Goal: Task Accomplishment & Management: Use online tool/utility

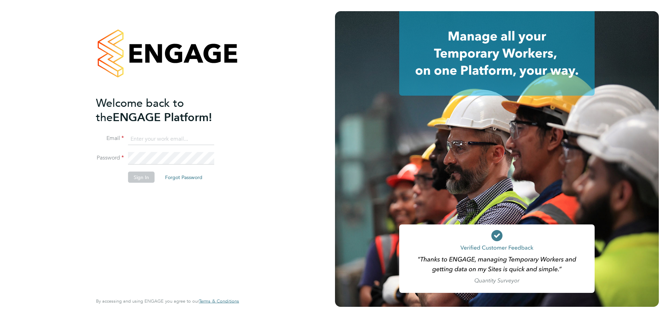
type input "harry.slater@cpplc.com"
click at [131, 175] on button "Sign In" at bounding box center [141, 176] width 27 height 11
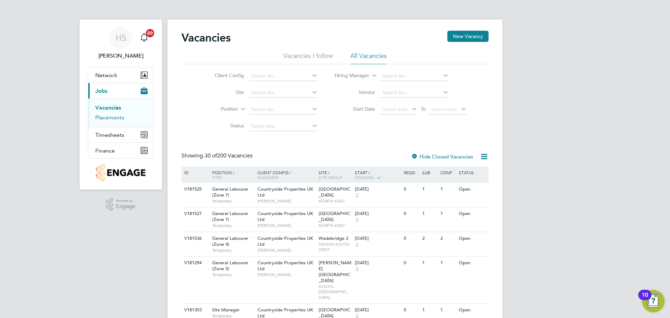
click at [120, 116] on link "Placements" at bounding box center [109, 117] width 29 height 7
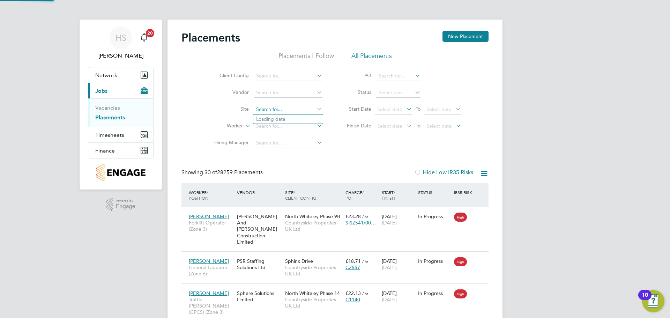
click at [296, 112] on input at bounding box center [288, 110] width 69 height 10
click at [291, 118] on li "Drac an Village" at bounding box center [287, 118] width 69 height 9
type input "Dracan Village"
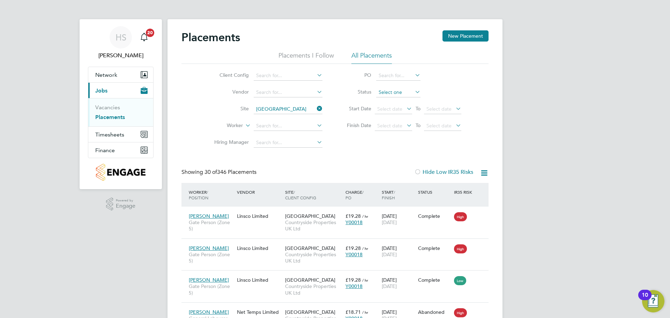
click at [386, 96] on input at bounding box center [398, 93] width 44 height 10
click at [387, 99] on li "Active" at bounding box center [398, 101] width 45 height 9
type input "Active"
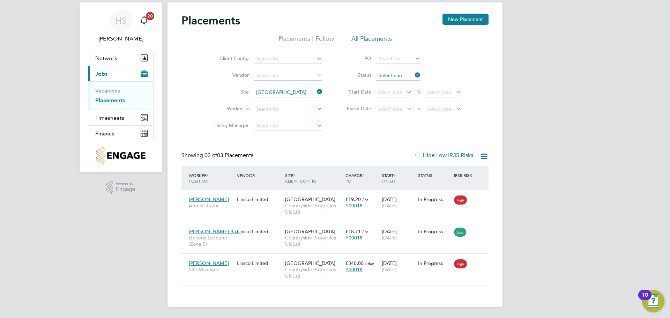
click at [393, 74] on ul "PO Status Start Date Select date To Select date Finish Date Select date To Sele…" at bounding box center [400, 84] width 139 height 67
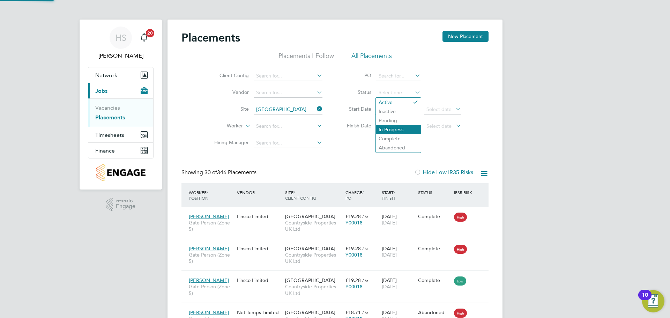
click at [390, 126] on li "In Progress" at bounding box center [398, 129] width 45 height 9
type input "In Progress"
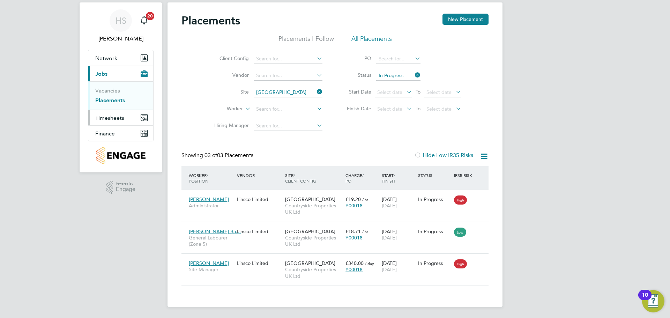
click at [125, 124] on button "Timesheets" at bounding box center [120, 117] width 65 height 15
click at [117, 104] on link "Timesheets" at bounding box center [109, 106] width 29 height 7
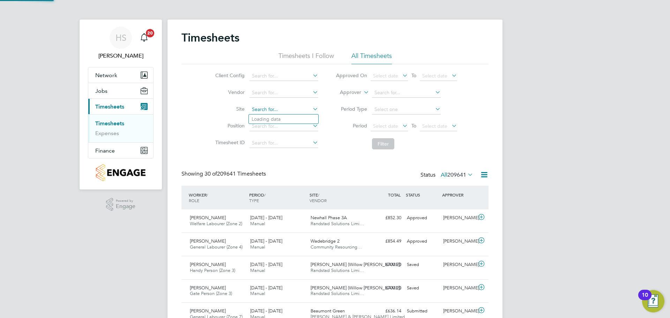
click at [278, 107] on input at bounding box center [283, 110] width 69 height 10
click at [276, 116] on li "Drac an Village" at bounding box center [283, 118] width 69 height 9
type input "Dracan Village"
click at [391, 139] on button "Filter" at bounding box center [383, 143] width 22 height 11
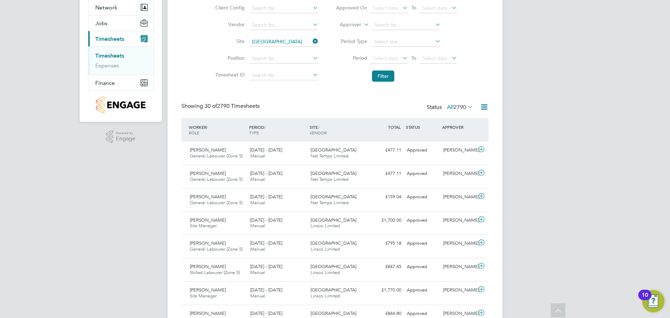
scroll to position [68, 0]
click at [449, 149] on div "Chris Harrison" at bounding box center [458, 150] width 36 height 12
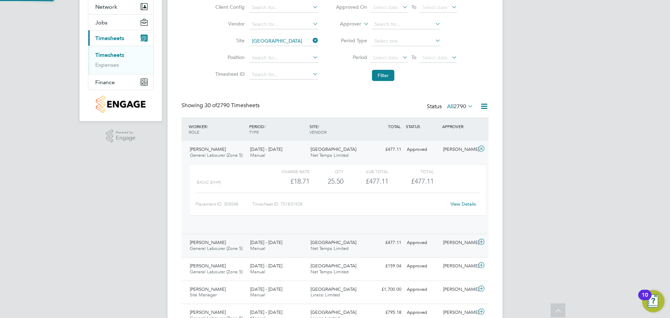
scroll to position [12, 68]
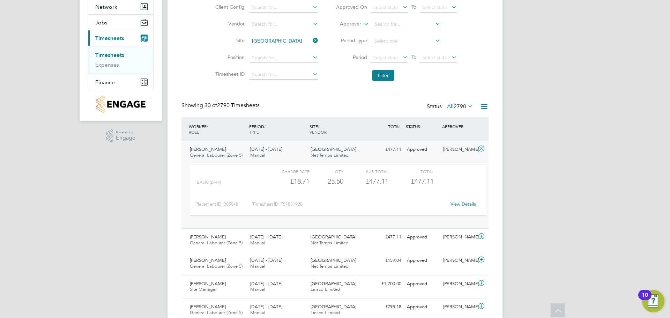
click at [462, 204] on link "View Details" at bounding box center [462, 204] width 25 height 6
click at [335, 267] on span "Net Temps Limited" at bounding box center [330, 266] width 38 height 6
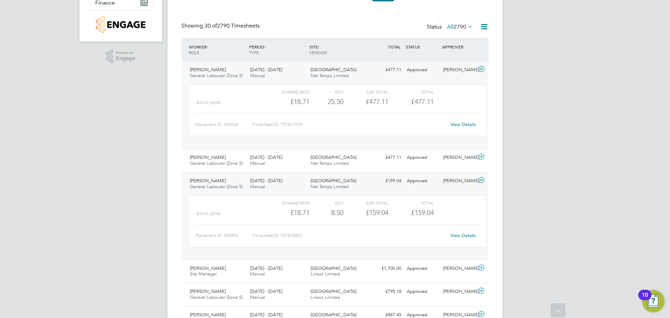
scroll to position [148, 0]
click at [464, 233] on link "View Details" at bounding box center [462, 236] width 25 height 6
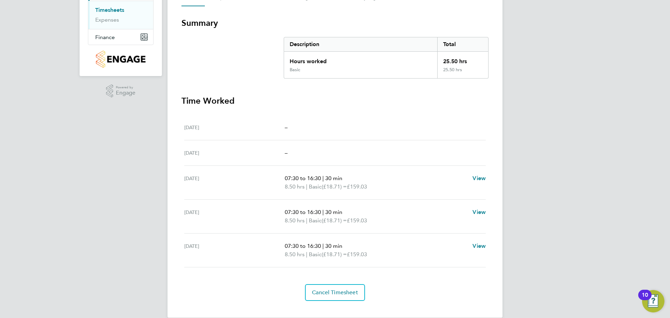
scroll to position [99, 0]
